Goal: Transaction & Acquisition: Book appointment/travel/reservation

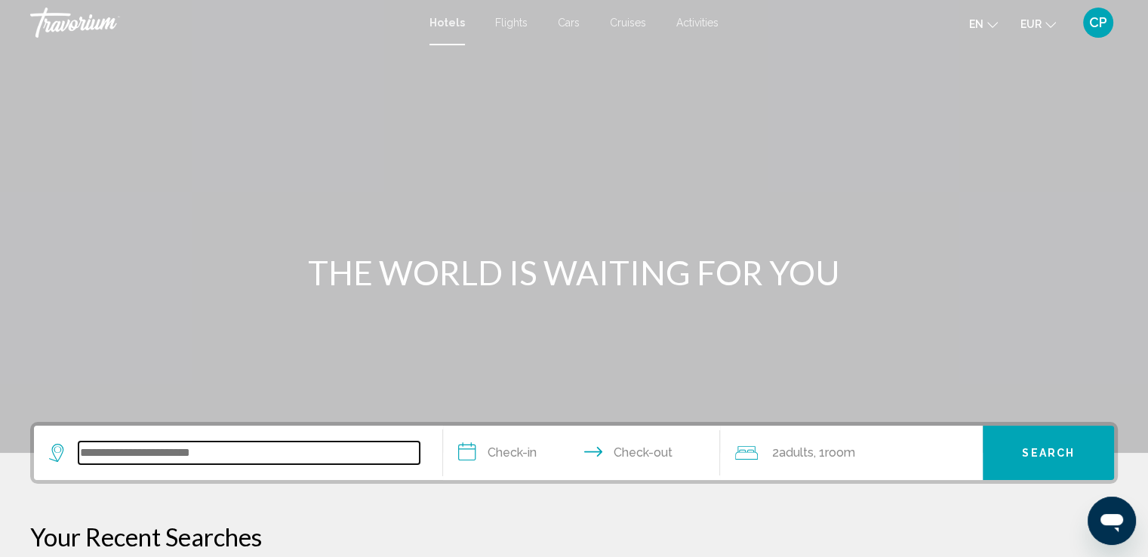
click at [200, 451] on input "Search widget" at bounding box center [249, 453] width 341 height 23
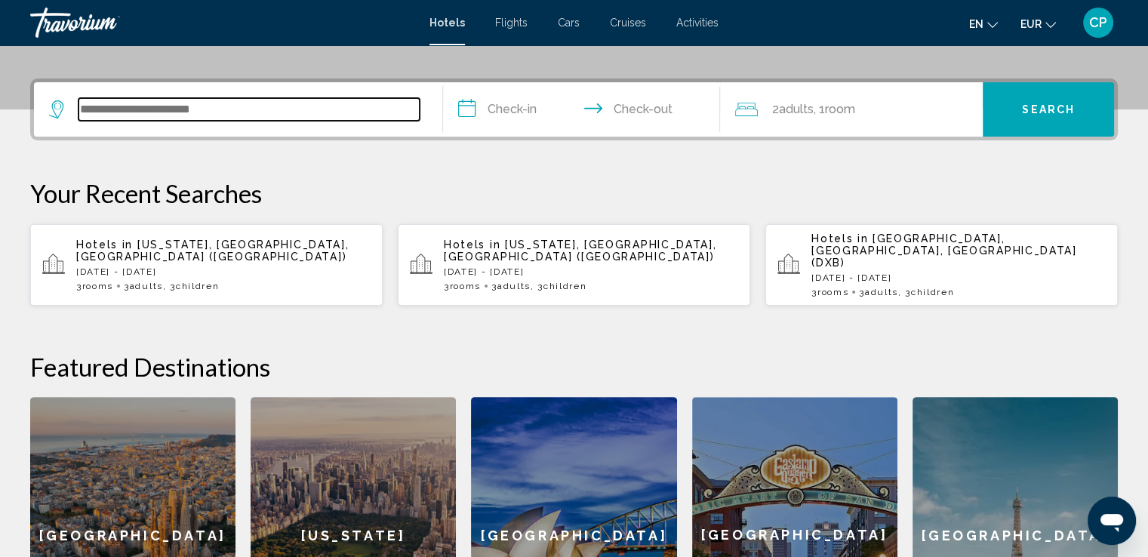
scroll to position [372, 0]
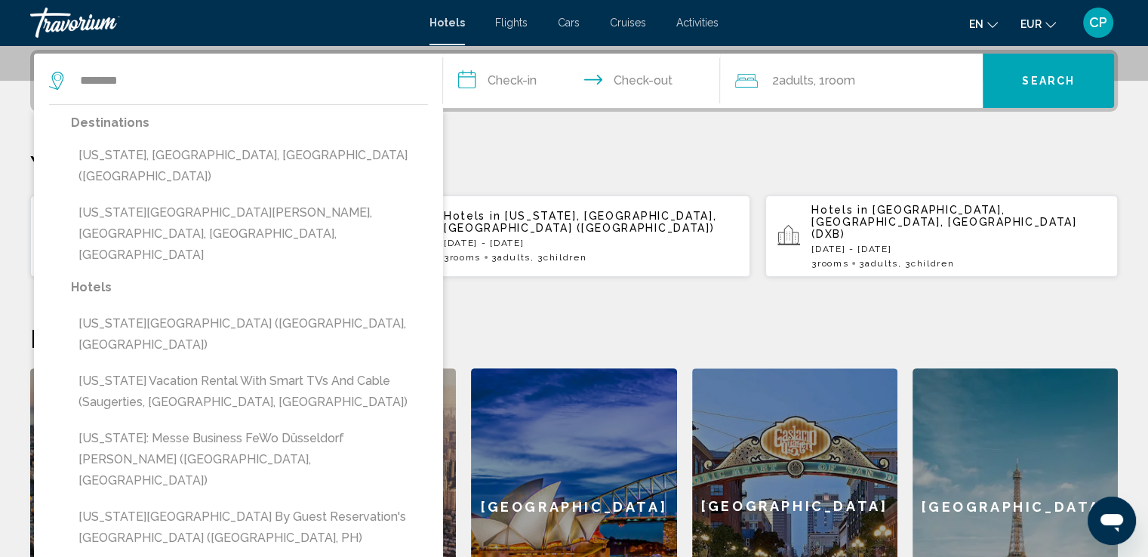
drag, startPoint x: 187, startPoint y: 158, endPoint x: 373, endPoint y: 100, distance: 194.4
click at [188, 155] on button "[US_STATE], [GEOGRAPHIC_DATA], [GEOGRAPHIC_DATA] ([GEOGRAPHIC_DATA])" at bounding box center [249, 166] width 357 height 50
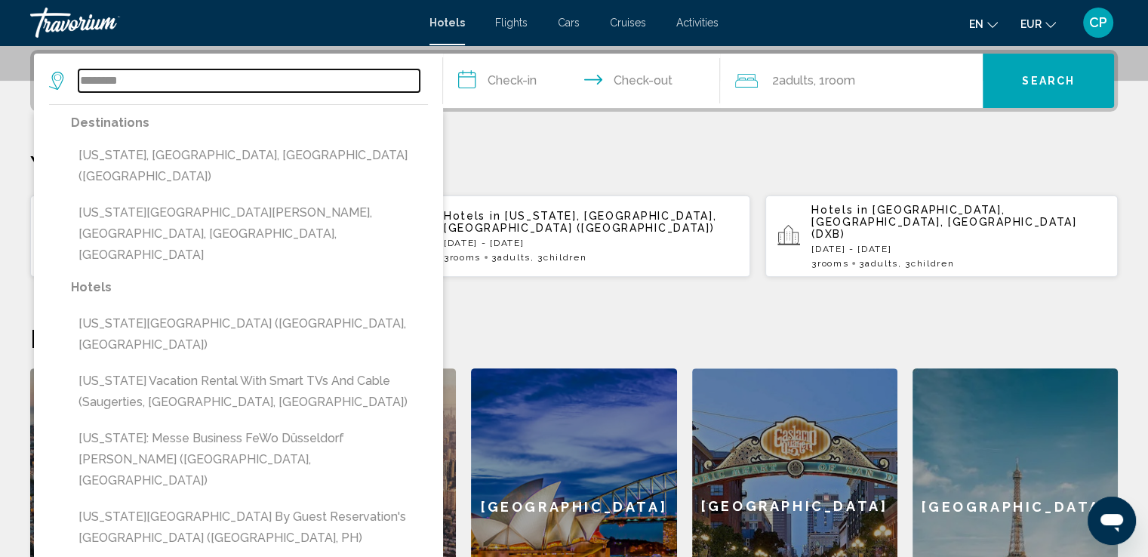
type input "**********"
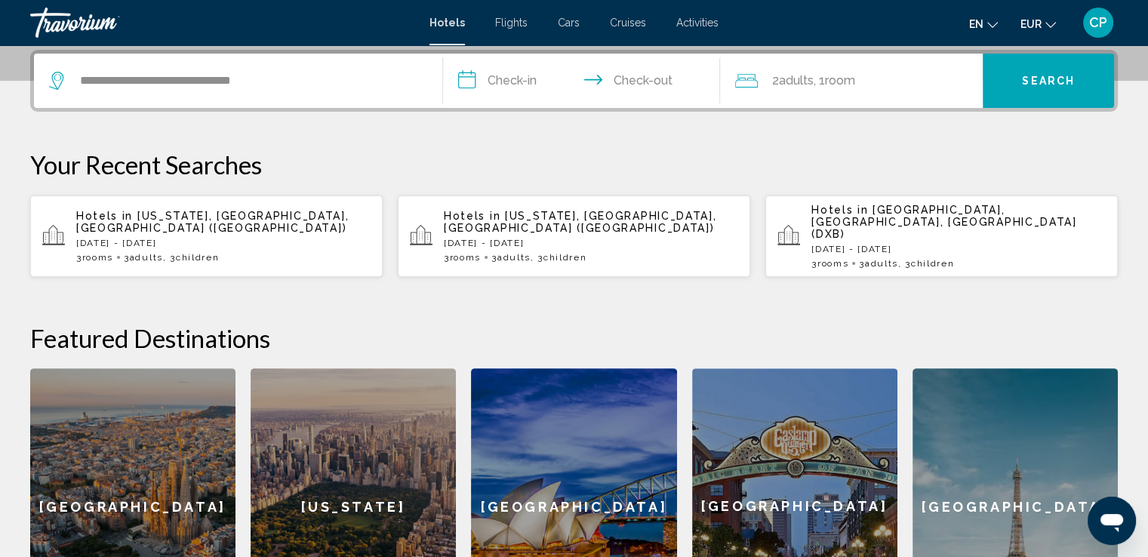
click at [489, 76] on input "**********" at bounding box center [585, 83] width 284 height 59
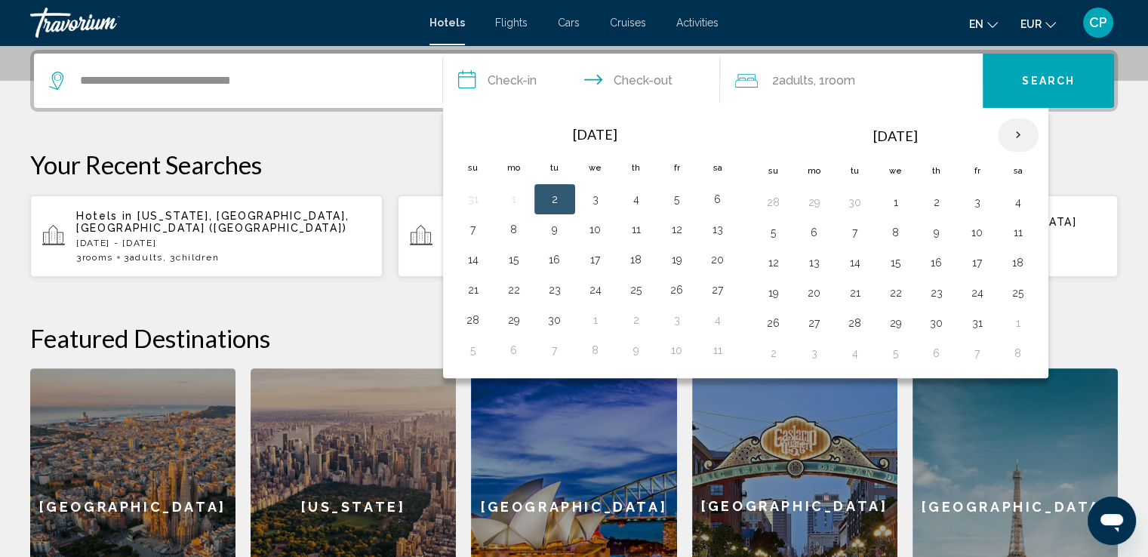
click at [1016, 137] on th "Next month" at bounding box center [1018, 135] width 41 height 33
click at [1016, 136] on th "Next month" at bounding box center [1018, 135] width 41 height 33
click at [1016, 135] on th "Next month" at bounding box center [1018, 135] width 41 height 33
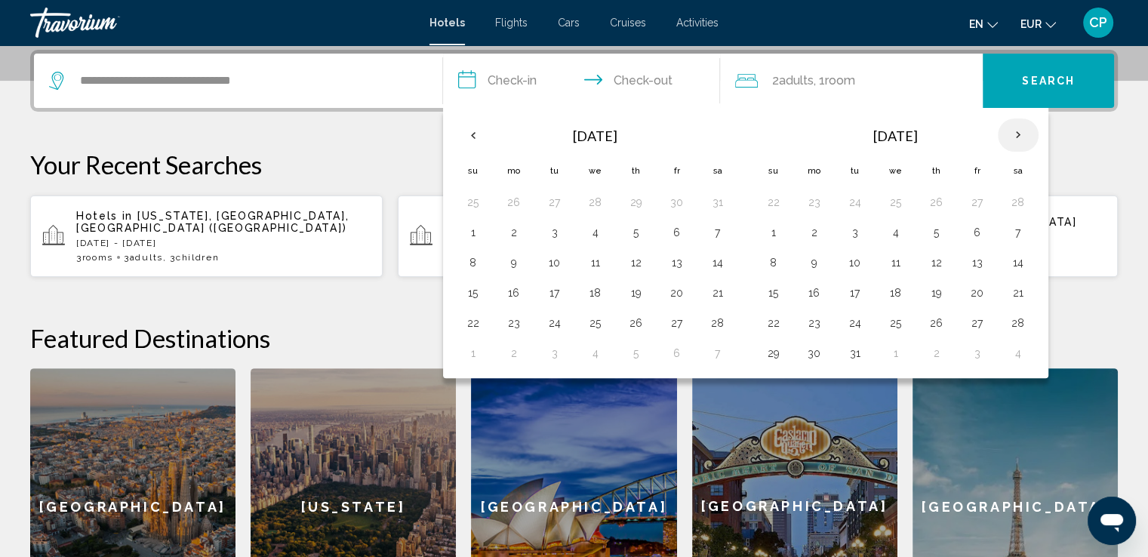
click at [1016, 134] on th "Next month" at bounding box center [1018, 135] width 41 height 33
click at [710, 290] on button "25" at bounding box center [718, 292] width 24 height 21
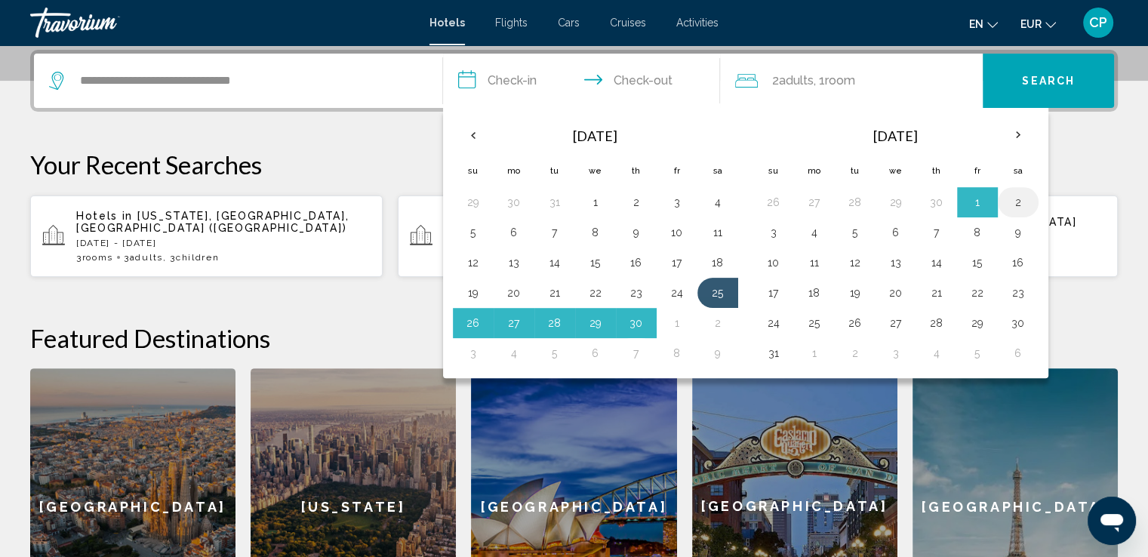
click at [1024, 198] on button "2" at bounding box center [1018, 202] width 24 height 21
type input "**********"
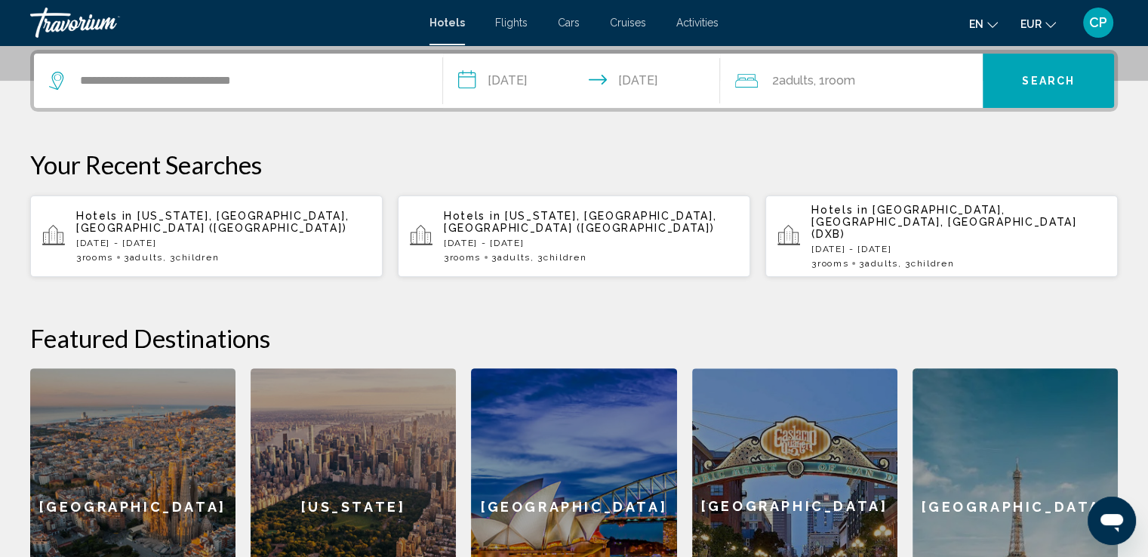
click at [852, 79] on span "Room" at bounding box center [839, 80] width 30 height 14
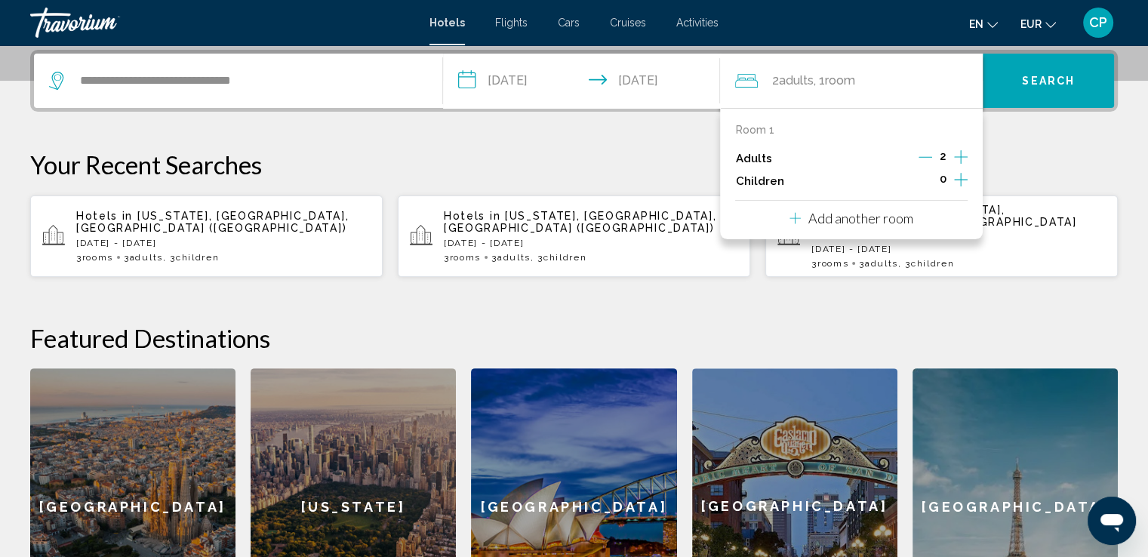
click at [959, 179] on icon "Increment children" at bounding box center [961, 180] width 14 height 14
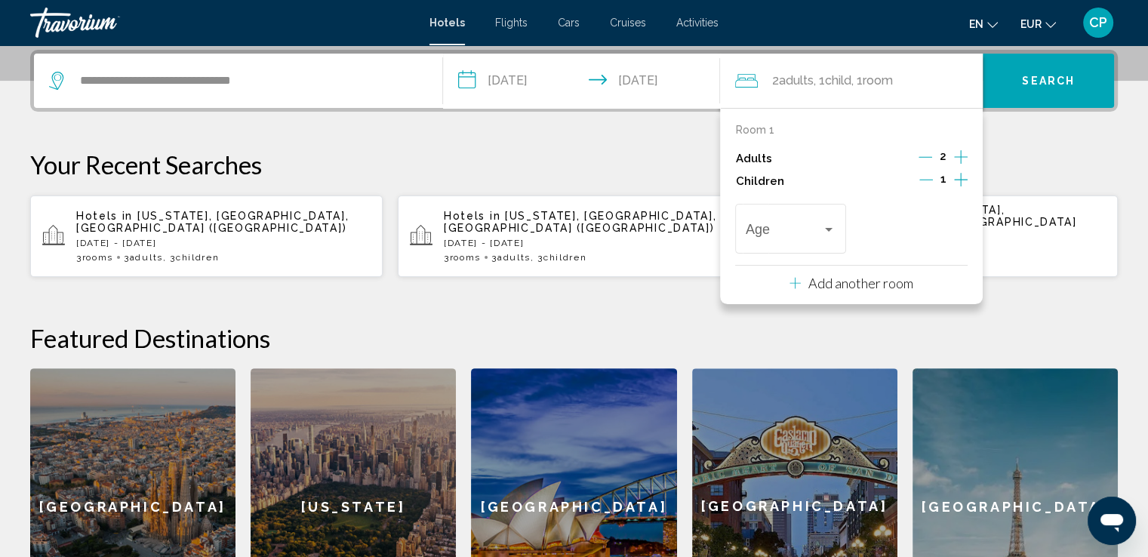
click at [924, 158] on icon "Decrement adults" at bounding box center [926, 157] width 14 height 14
click at [796, 237] on span "Travelers: 1 adult, 1 child" at bounding box center [784, 232] width 76 height 15
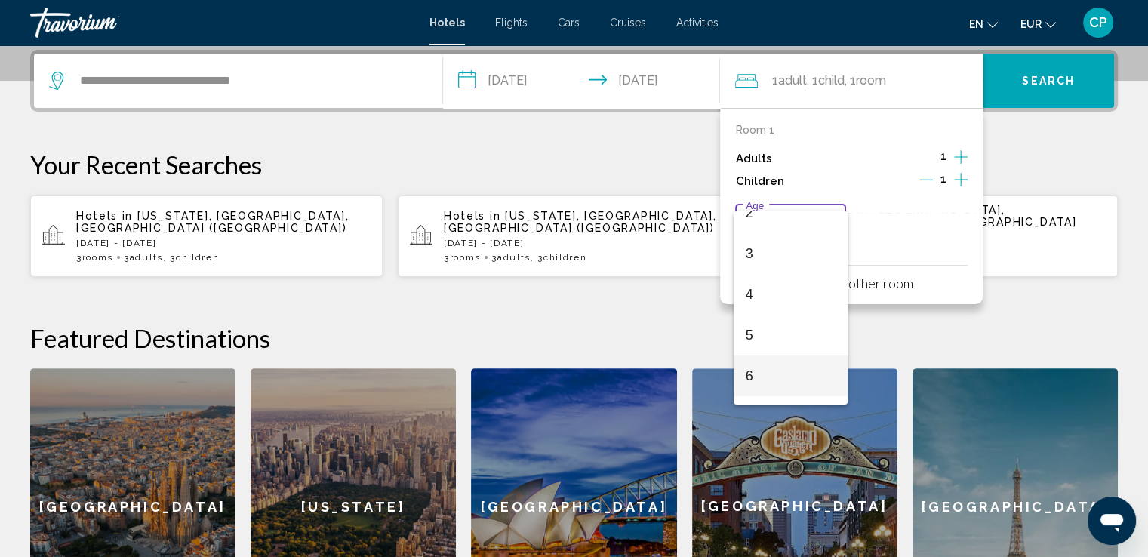
scroll to position [201, 0]
click at [770, 353] on span "8" at bounding box center [791, 357] width 90 height 41
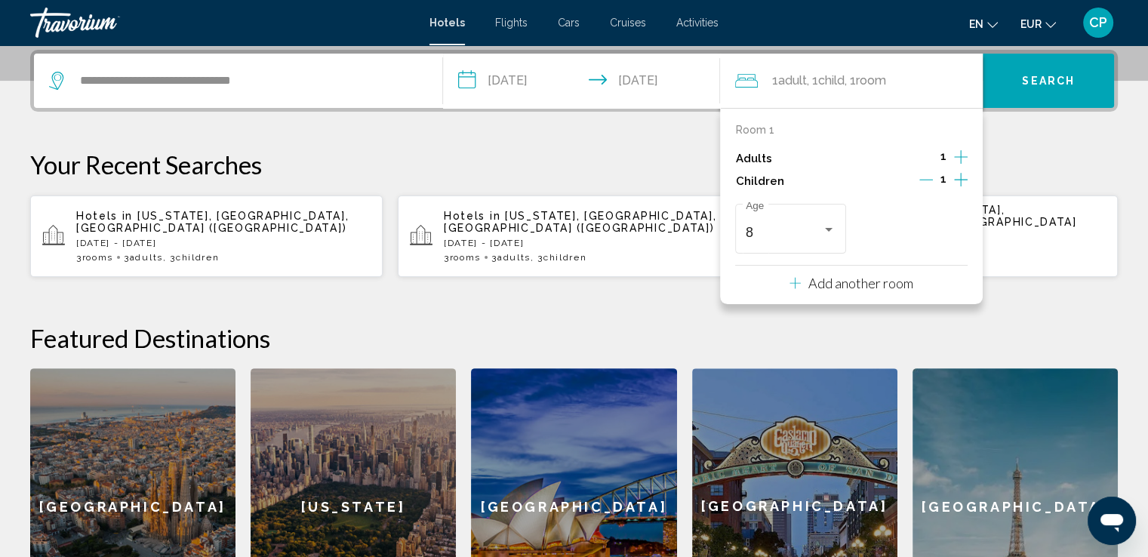
click at [838, 285] on p "Add another room" at bounding box center [861, 283] width 105 height 17
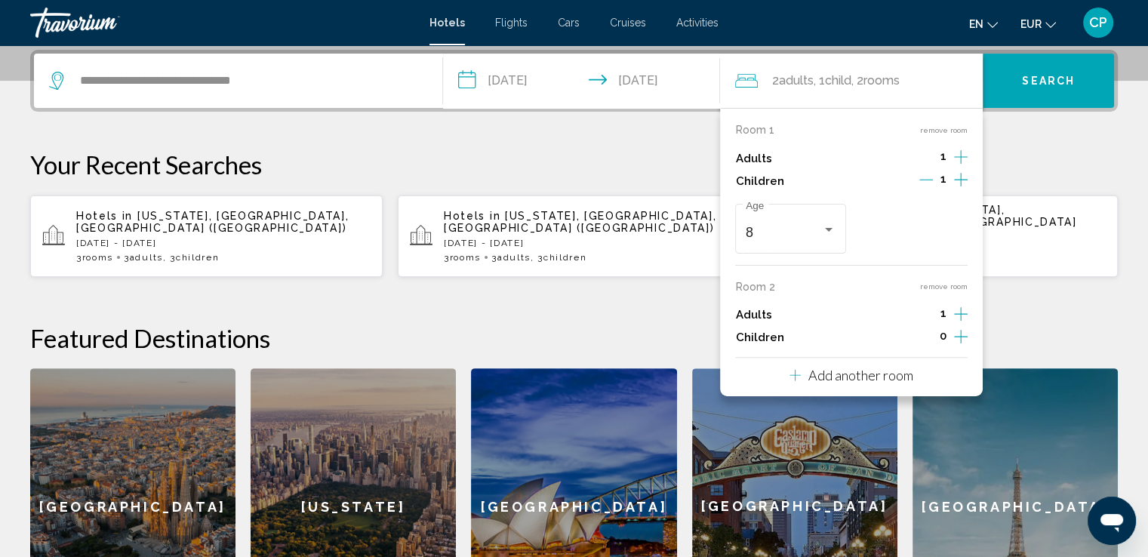
click at [964, 336] on icon "Increment children" at bounding box center [961, 337] width 14 height 14
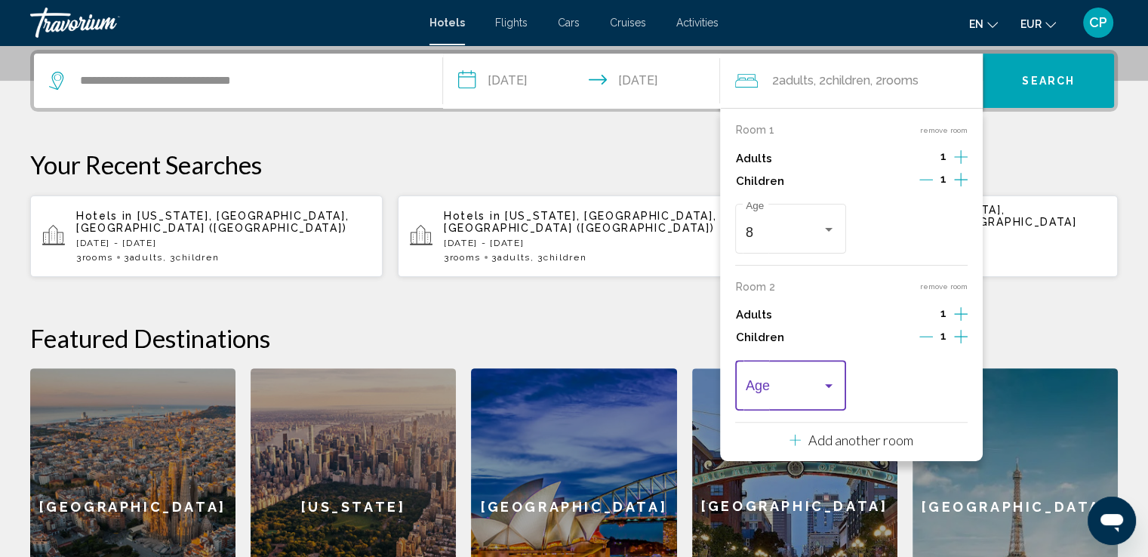
click at [785, 387] on span "Travelers: 2 adults, 2 children" at bounding box center [784, 389] width 76 height 15
click at [764, 381] on span "14" at bounding box center [791, 391] width 90 height 41
click at [828, 439] on p "Add another room" at bounding box center [861, 440] width 105 height 17
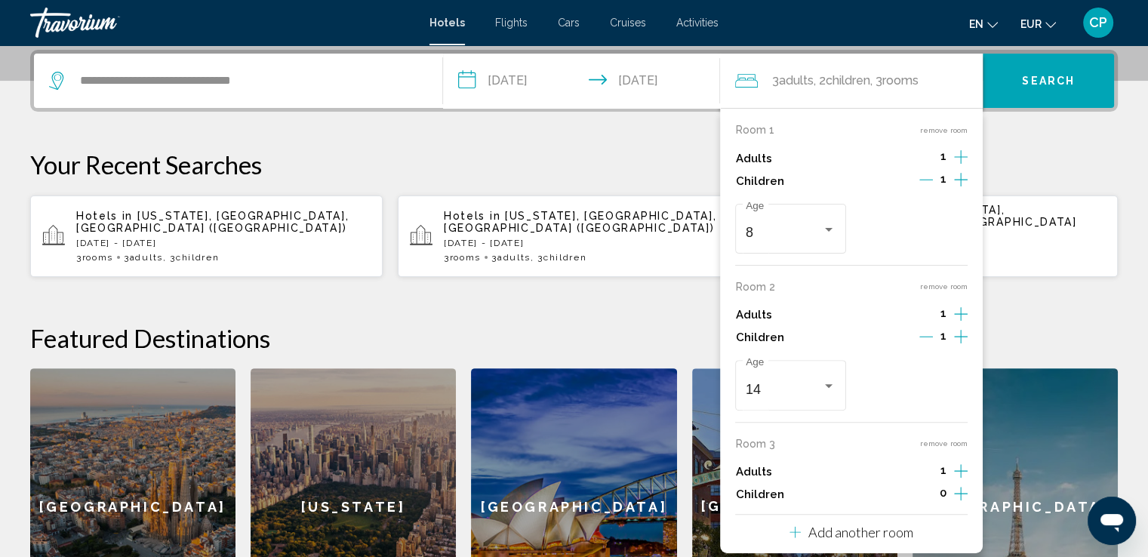
click at [963, 178] on icon "Increment children" at bounding box center [961, 180] width 14 height 18
click at [891, 230] on span "Travelers: 3 adults, 3 children" at bounding box center [905, 232] width 76 height 15
click at [889, 343] on span "15" at bounding box center [912, 340] width 90 height 41
click at [1023, 82] on span "Search" at bounding box center [1048, 81] width 53 height 12
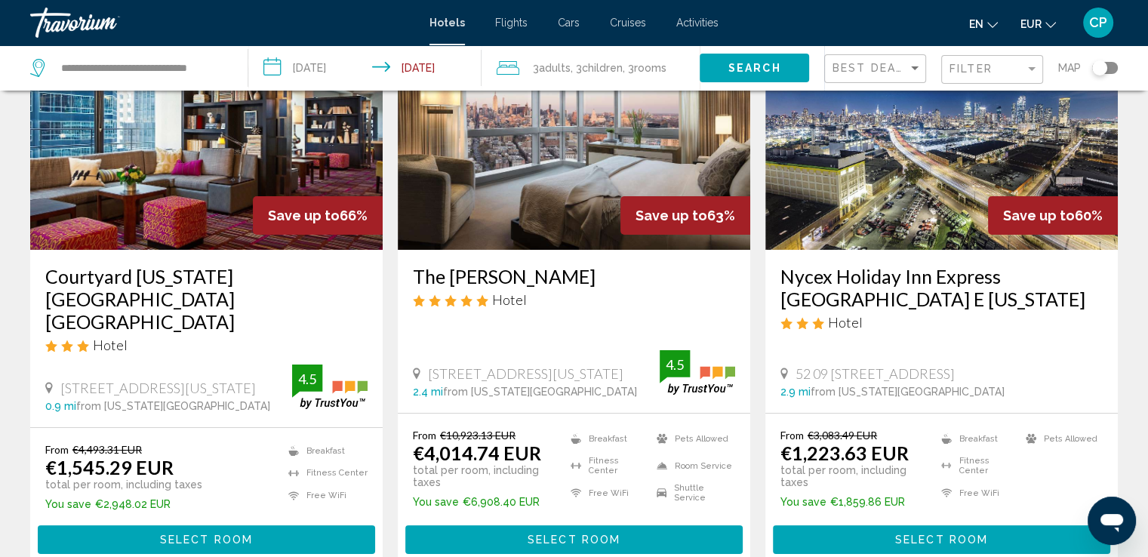
scroll to position [100, 0]
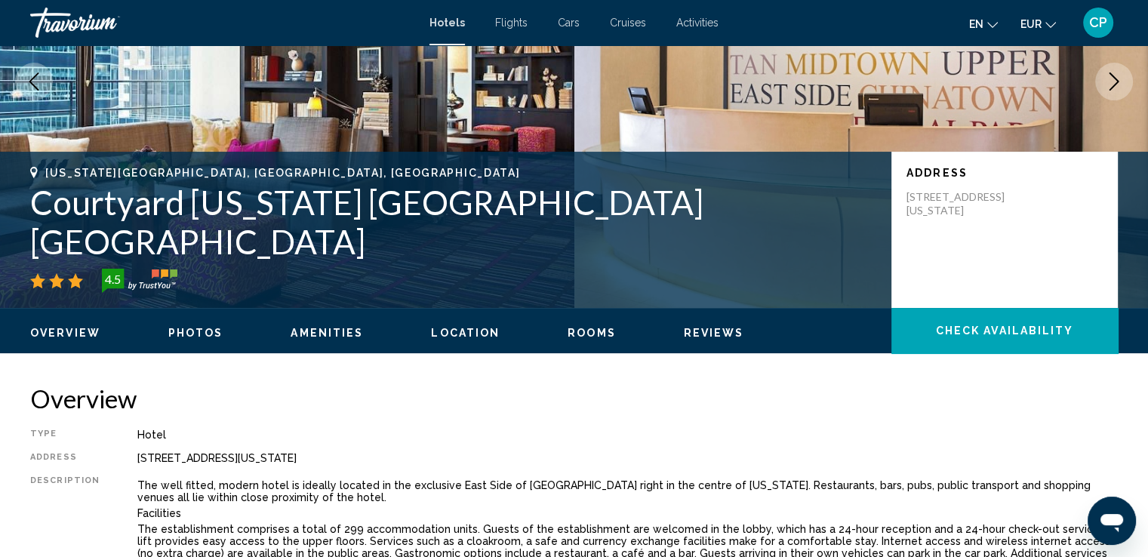
scroll to position [100, 0]
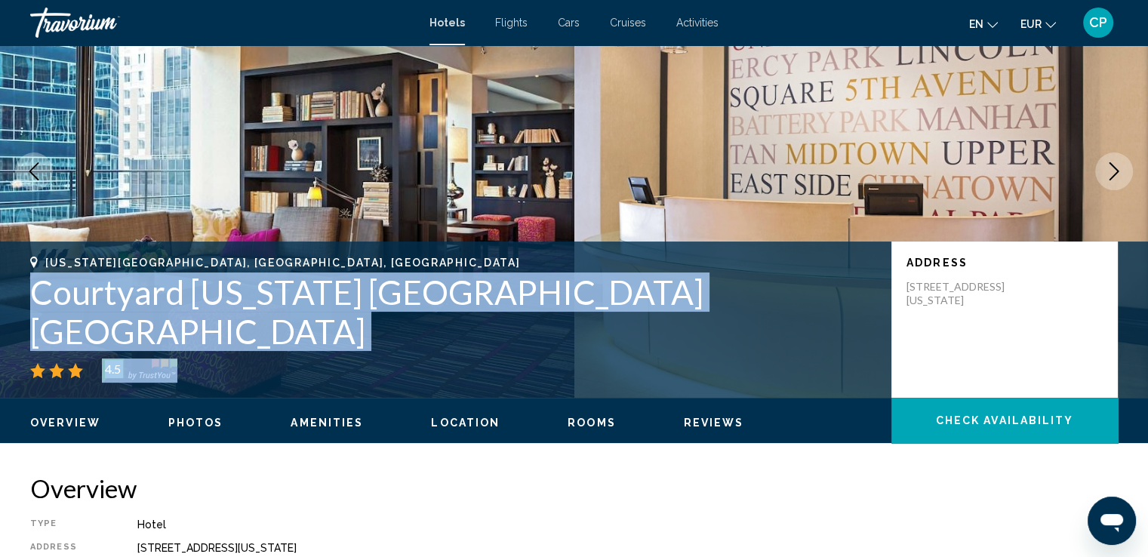
drag, startPoint x: 32, startPoint y: 325, endPoint x: 338, endPoint y: 407, distance: 316.6
drag, startPoint x: 442, startPoint y: 366, endPoint x: 431, endPoint y: 368, distance: 10.8
click at [442, 366] on div "4.5" at bounding box center [453, 371] width 846 height 24
click at [238, 366] on div "4.5" at bounding box center [453, 371] width 846 height 24
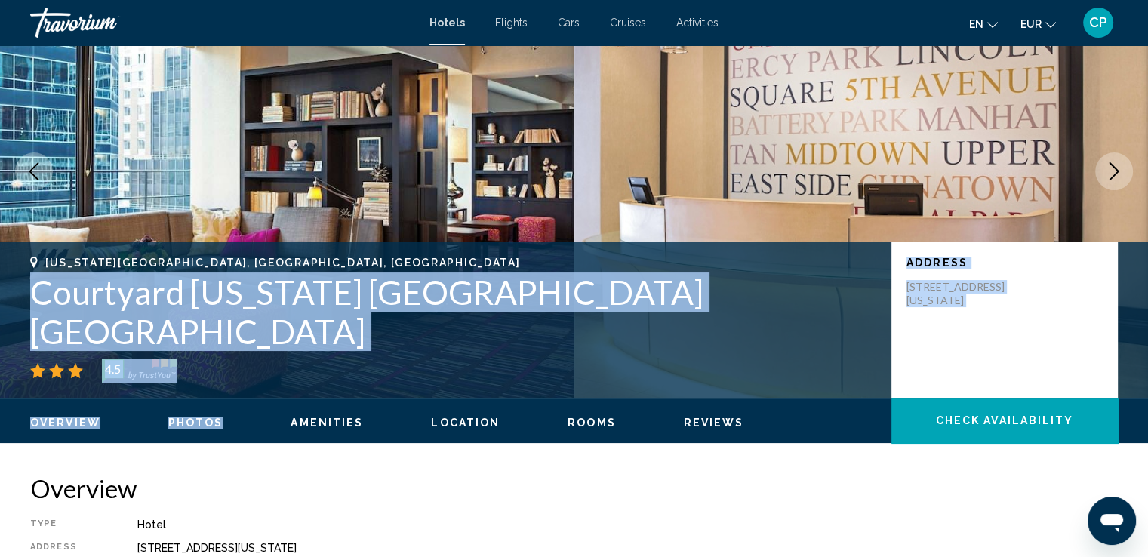
click at [454, 121] on img "Main content" at bounding box center [287, 171] width 574 height 453
click at [456, 122] on img "Main content" at bounding box center [287, 171] width 574 height 453
click at [282, 249] on img "Main content" at bounding box center [287, 171] width 574 height 453
click at [35, 327] on h1 "Courtyard [US_STATE] [GEOGRAPHIC_DATA] [GEOGRAPHIC_DATA]" at bounding box center [453, 312] width 846 height 79
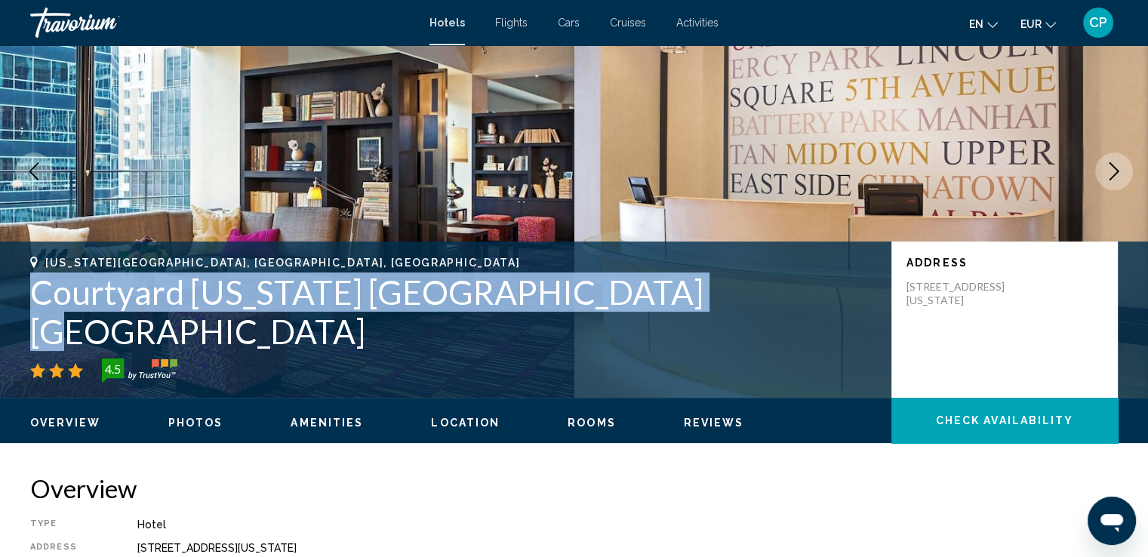
drag, startPoint x: 35, startPoint y: 327, endPoint x: 696, endPoint y: 335, distance: 660.6
click at [696, 335] on h1 "Courtyard [US_STATE] [GEOGRAPHIC_DATA] [GEOGRAPHIC_DATA]" at bounding box center [453, 312] width 846 height 79
click at [435, 154] on img "Main content" at bounding box center [287, 171] width 574 height 453
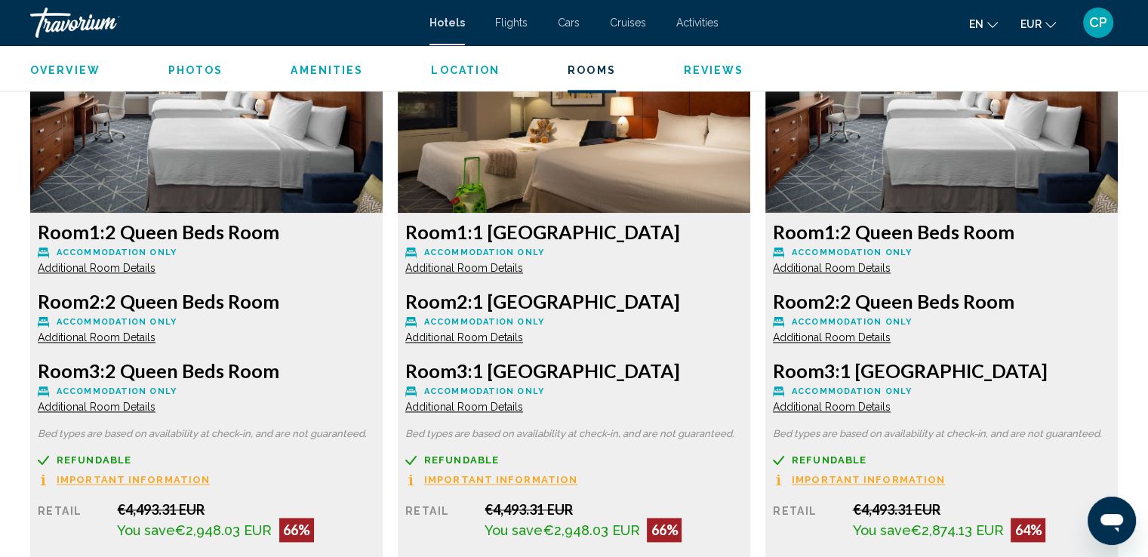
scroll to position [1711, 0]
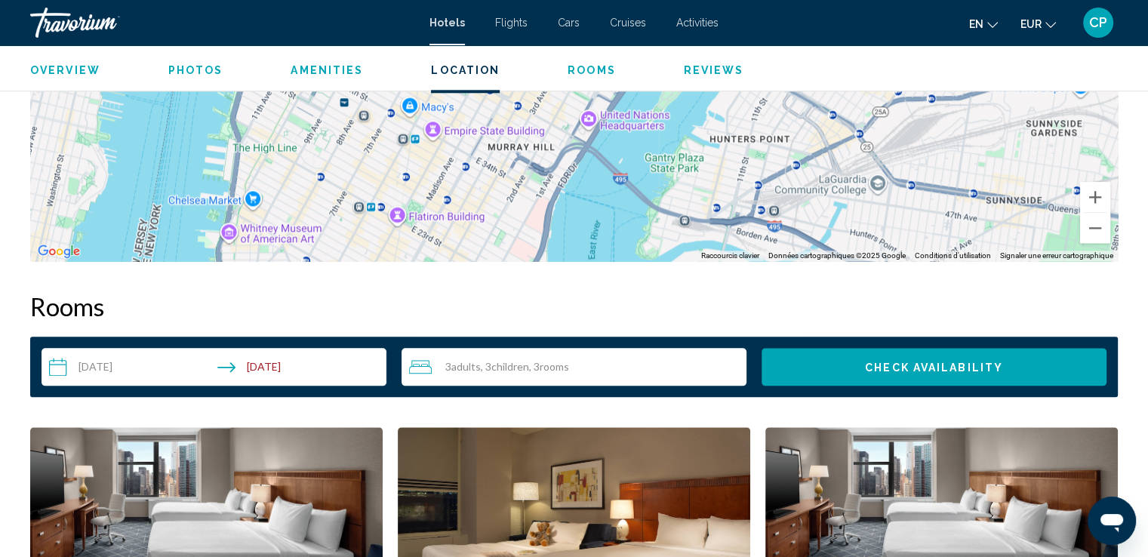
click at [976, 18] on span "en" at bounding box center [976, 24] width 14 height 12
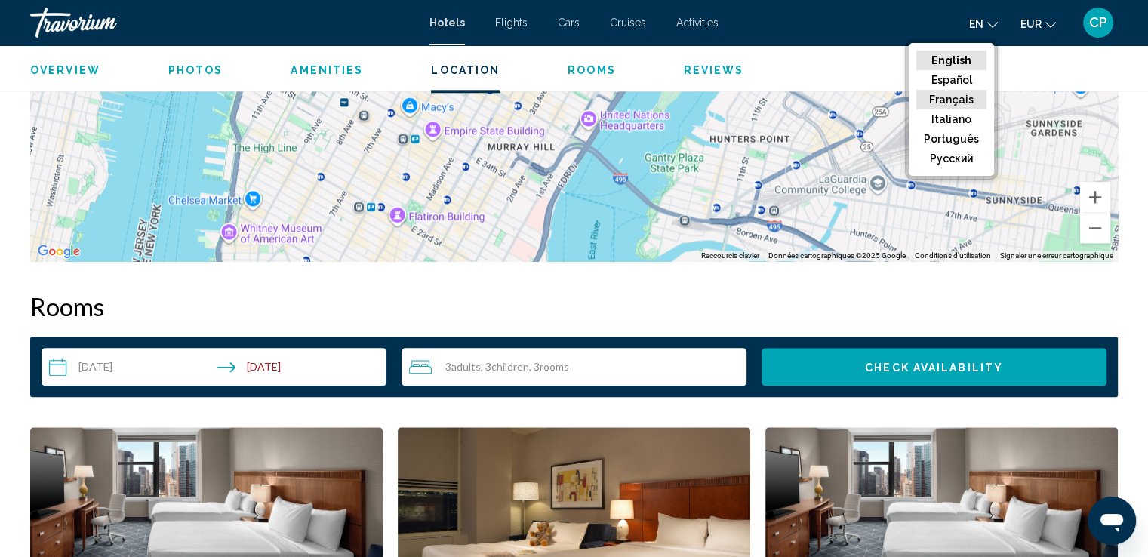
click at [954, 100] on button "Français" at bounding box center [951, 100] width 70 height 20
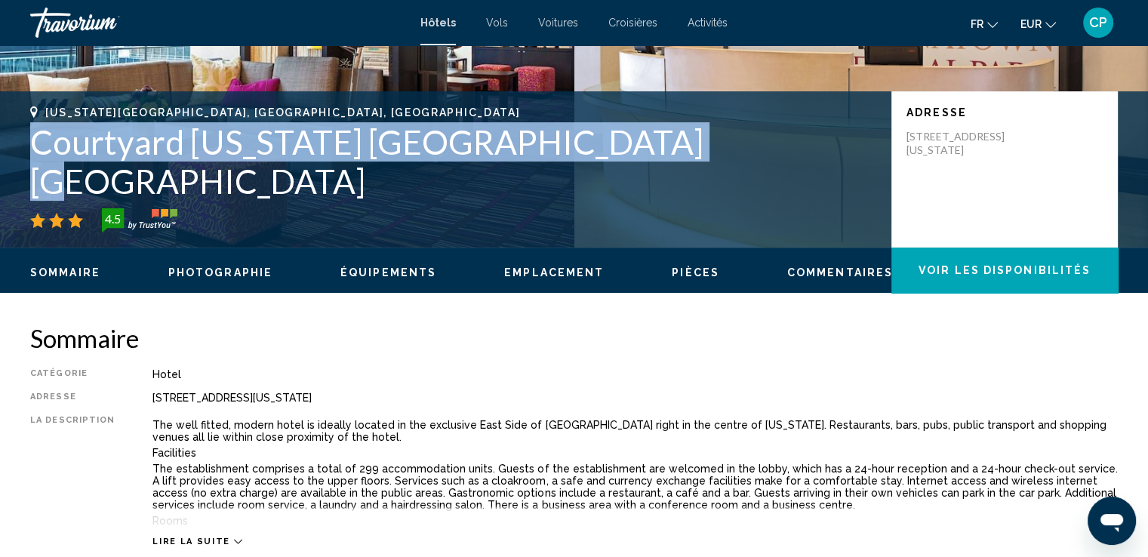
scroll to position [201, 0]
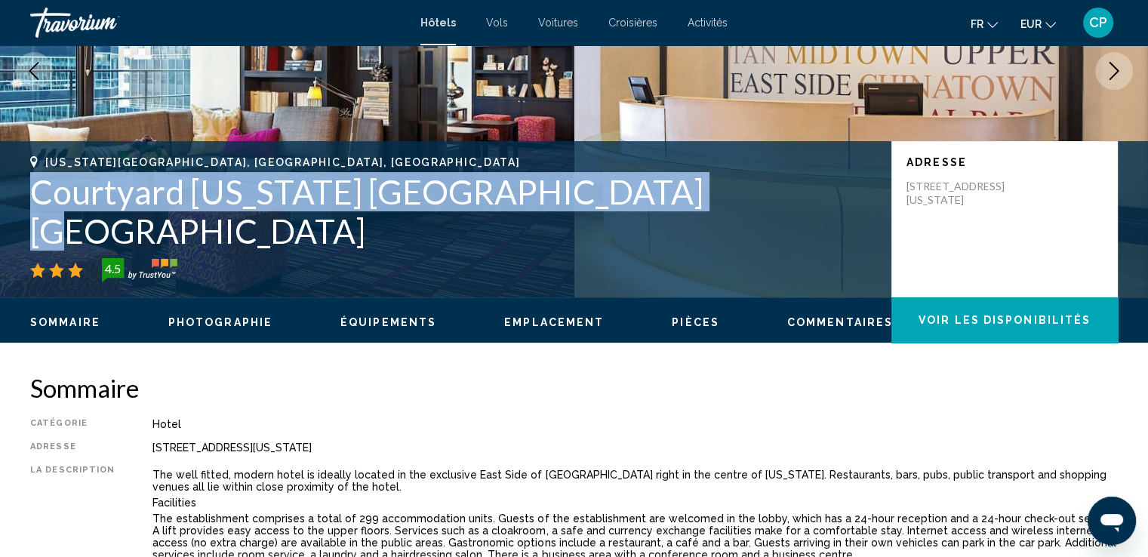
click at [798, 164] on img "Main content" at bounding box center [861, 70] width 574 height 453
click at [796, 166] on img "Main content" at bounding box center [861, 70] width 574 height 453
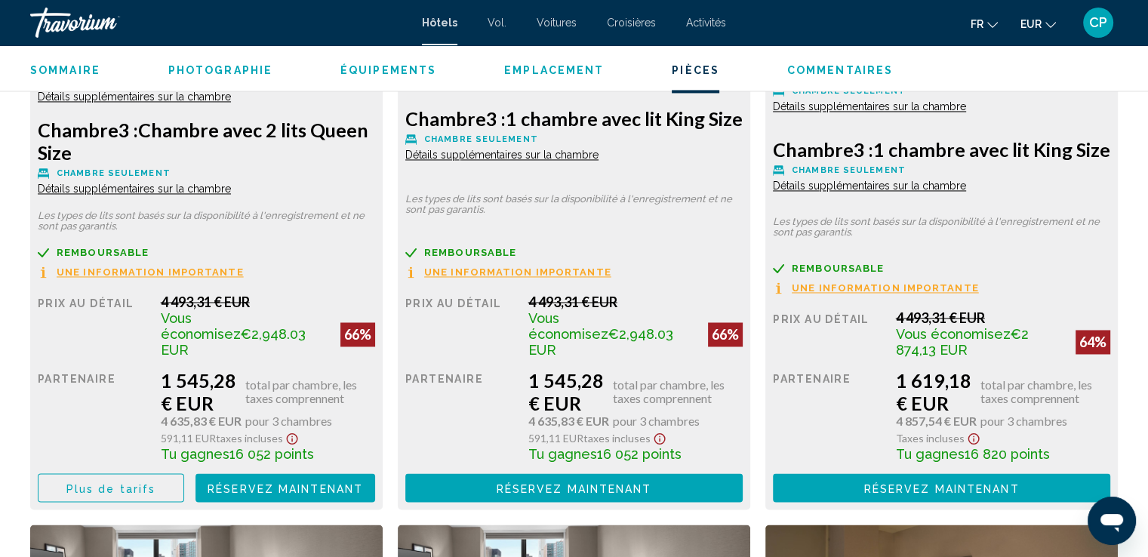
scroll to position [2416, 0]
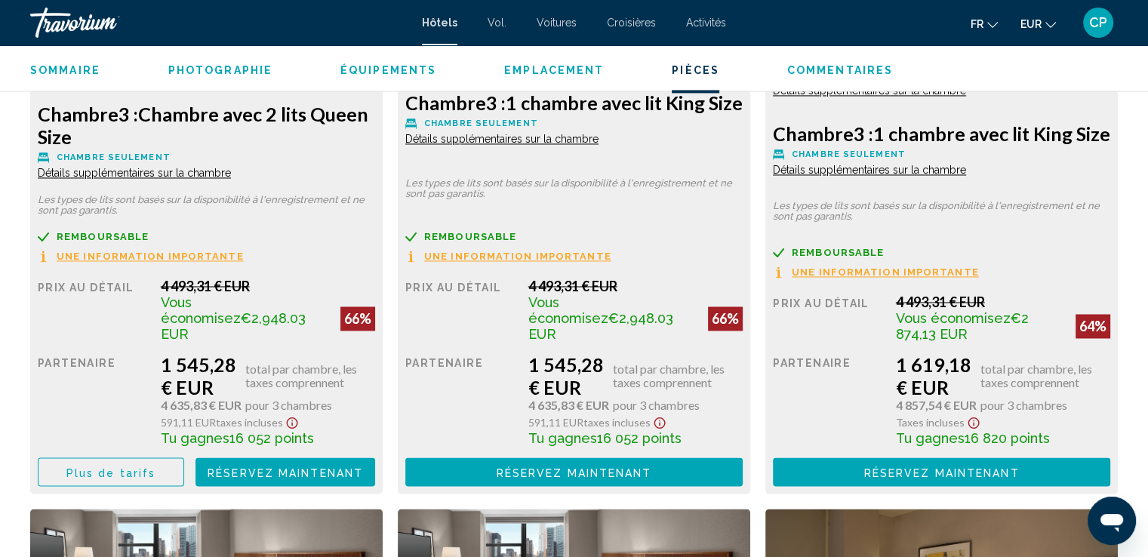
click at [375, 202] on p "Les types de lits sont basés sur la disponibilité à l'enregistrement et ne sont…" at bounding box center [206, 205] width 337 height 21
